Goal: Find specific page/section

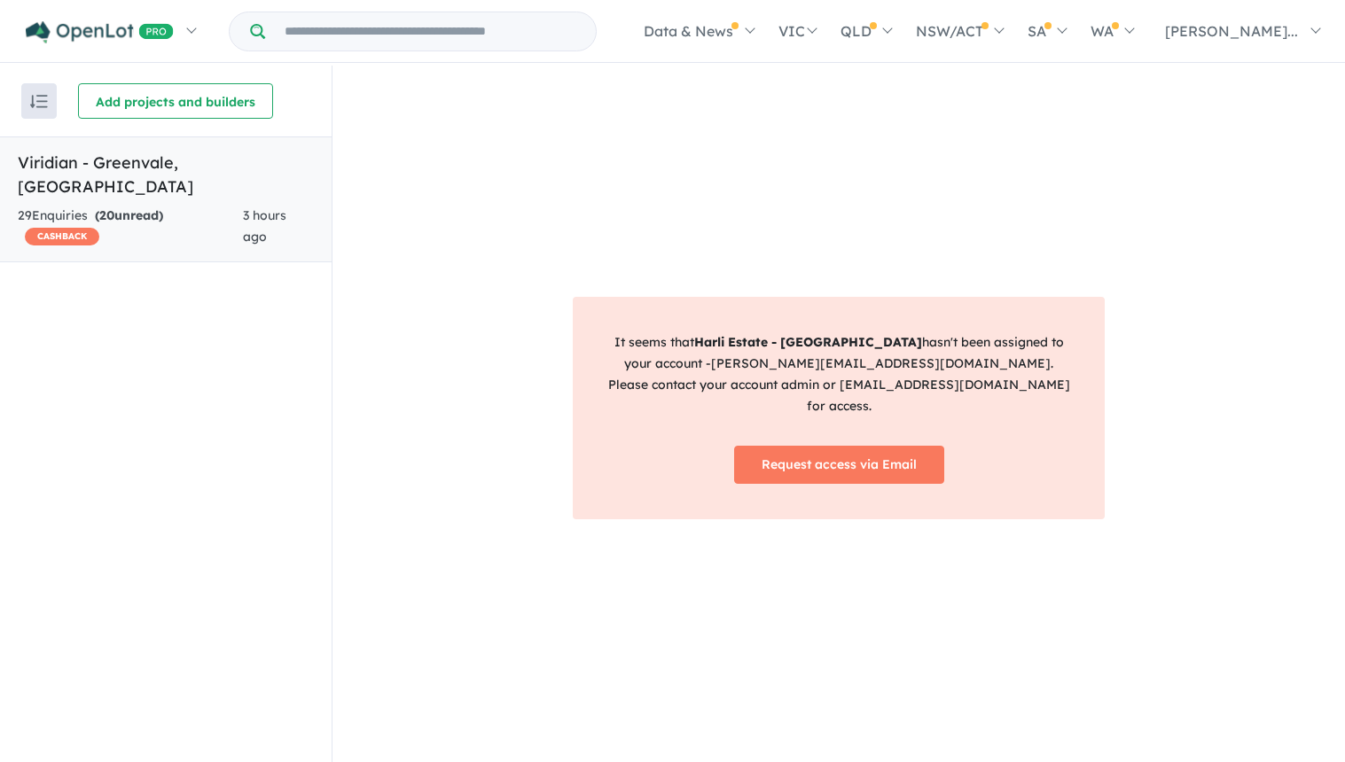
click at [142, 166] on h5 "Viridian - [GEOGRAPHIC_DATA] , [GEOGRAPHIC_DATA]" at bounding box center [166, 175] width 296 height 48
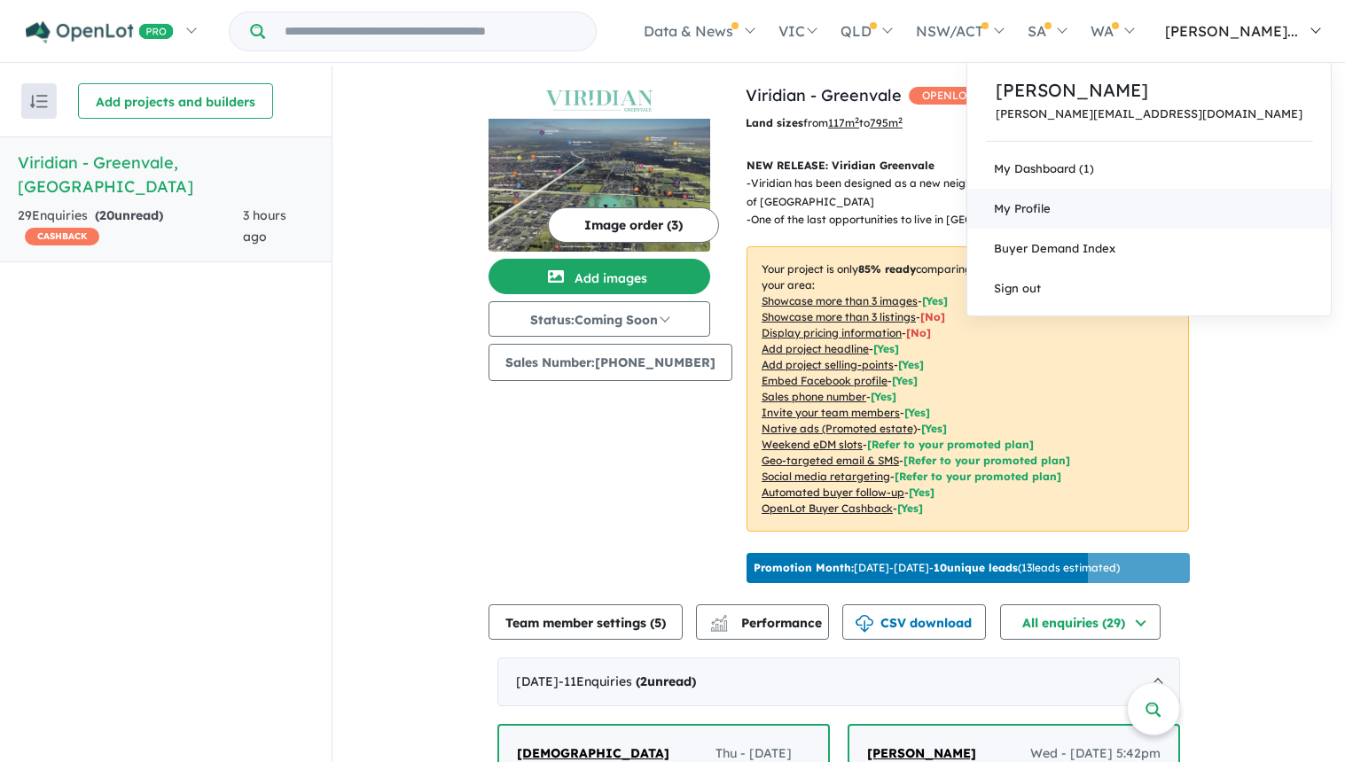
click at [1220, 207] on link "My Profile" at bounding box center [1148, 209] width 363 height 40
